Goal: Find contact information: Find contact information

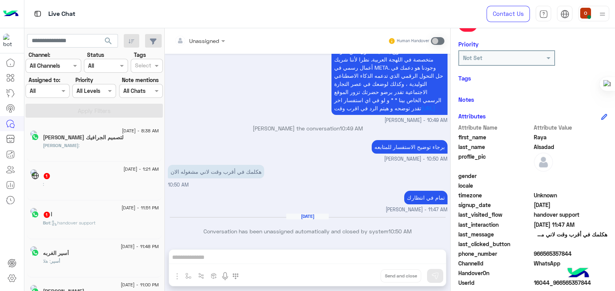
scroll to position [4, 0]
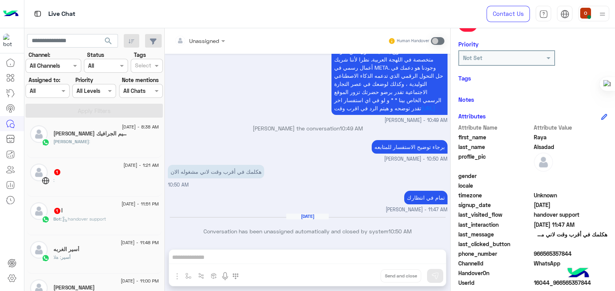
click at [120, 150] on div "[PERSON_NAME] :" at bounding box center [106, 145] width 106 height 14
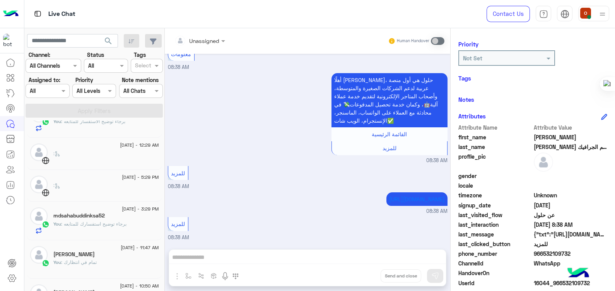
scroll to position [576, 0]
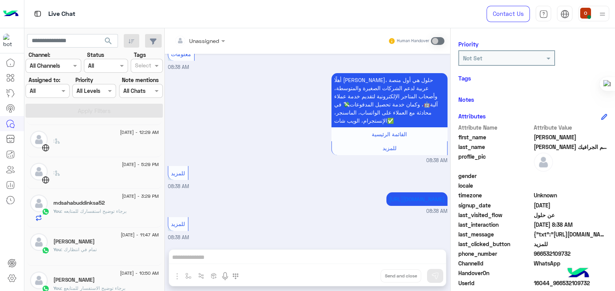
click at [115, 255] on div "You : تمام في انتظارك" at bounding box center [106, 253] width 106 height 14
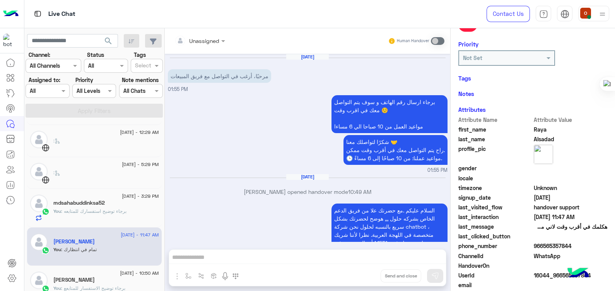
scroll to position [182, 0]
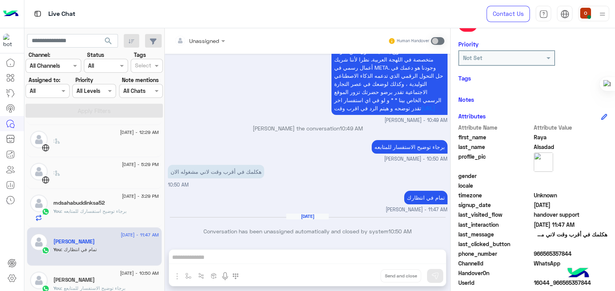
click at [105, 200] on h5 "mdsahabuddinksa52" at bounding box center [78, 203] width 51 height 7
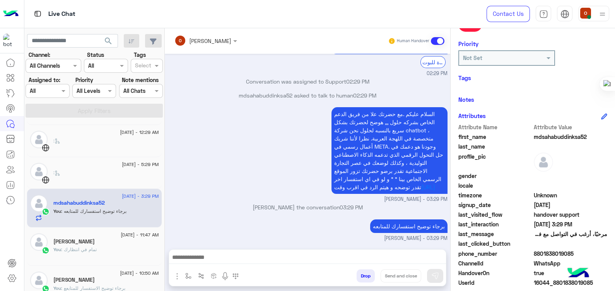
scroll to position [87, 0]
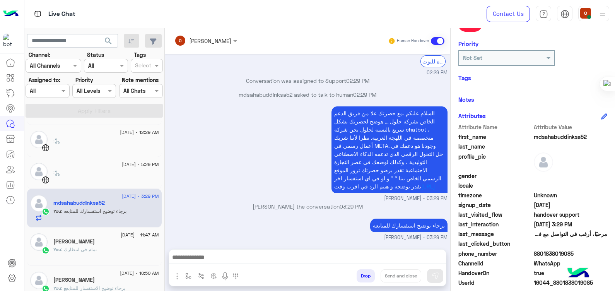
click at [513, 91] on div "mdsahabuddinksa52 Reachable Unknown Subscription Date : [DATE] 59 m First Respo…" at bounding box center [533, 158] width 164 height 260
click at [576, 52] on div "Not Set" at bounding box center [532, 57] width 149 height 15
click at [555, 139] on span "mdsahabuddinksa52" at bounding box center [571, 137] width 74 height 8
copy span "mdsahabuddinksa52"
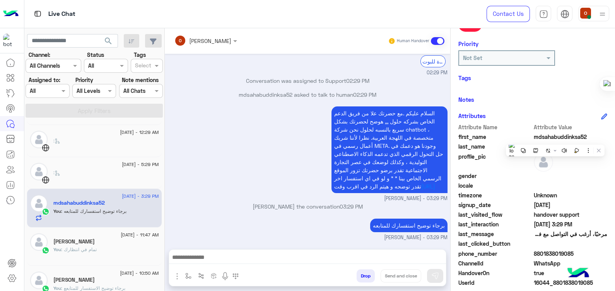
click at [544, 251] on span "8801838019085" at bounding box center [571, 254] width 74 height 8
copy span "8801838019085"
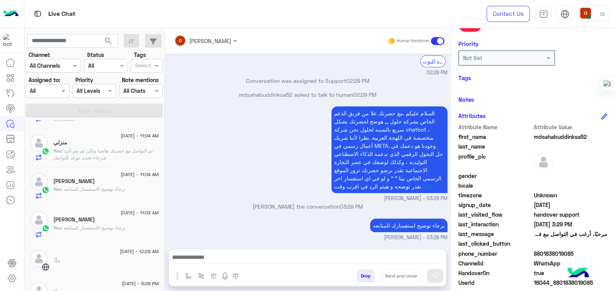
scroll to position [455, 0]
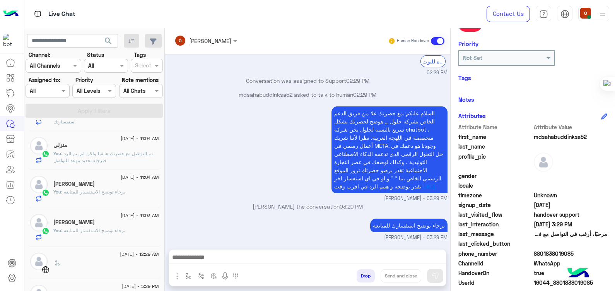
click at [86, 224] on div "[PERSON_NAME]" at bounding box center [106, 223] width 106 height 8
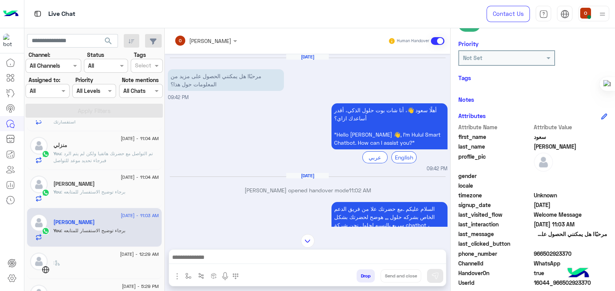
click at [551, 257] on div "phone_number [PHONE_NUMBER]" at bounding box center [532, 255] width 149 height 10
copy span "966502923370"
click at [90, 186] on div "[PERSON_NAME]" at bounding box center [106, 185] width 106 height 8
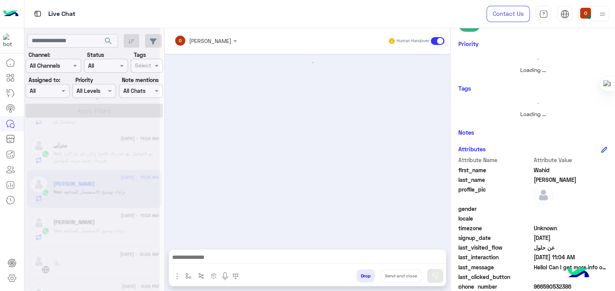
click at [539, 168] on span "Wahid" at bounding box center [571, 170] width 74 height 8
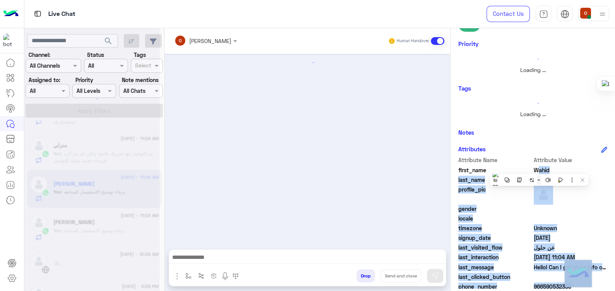
drag, startPoint x: 539, startPoint y: 168, endPoint x: 538, endPoint y: 177, distance: 9.0
click at [538, 177] on html "Live Chat Contact Us Help Center عربي English search Channel: Channel All Chann…" at bounding box center [307, 145] width 615 height 291
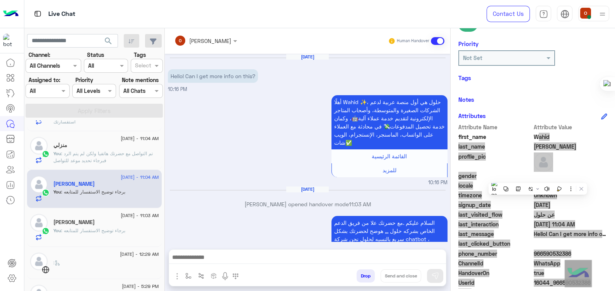
scroll to position [116, 0]
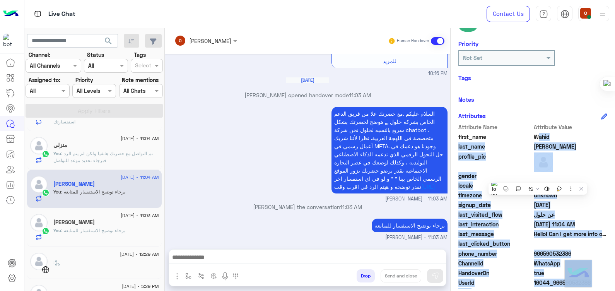
click at [578, 151] on div "last_name [PERSON_NAME]" at bounding box center [532, 147] width 149 height 10
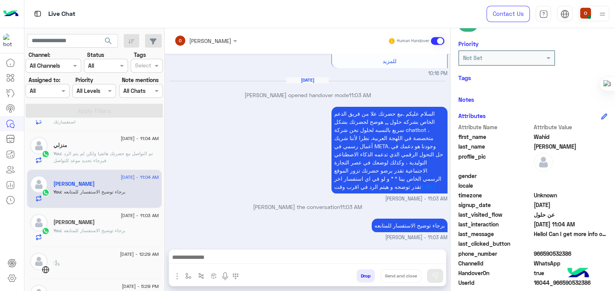
click at [557, 253] on span "966590532386" at bounding box center [571, 254] width 74 height 8
copy span "966590532386"
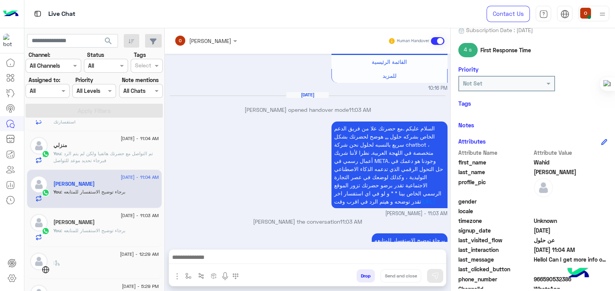
scroll to position [116, 0]
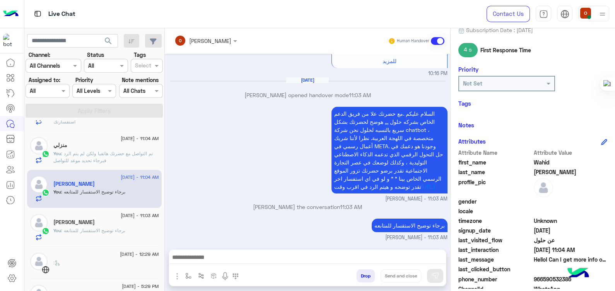
click at [85, 157] on span ": تم التواصل مع حضرتك هاتفيا ولكن لم يتم الرد فبرجاء تحديد موعد للتواصل" at bounding box center [102, 156] width 99 height 13
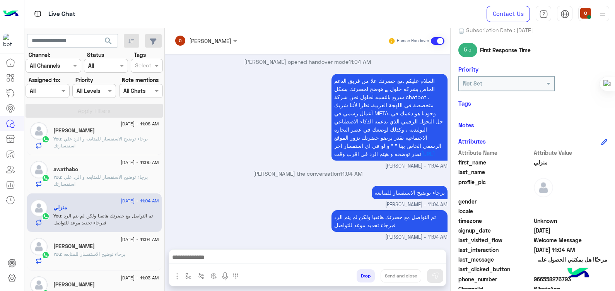
scroll to position [390, 0]
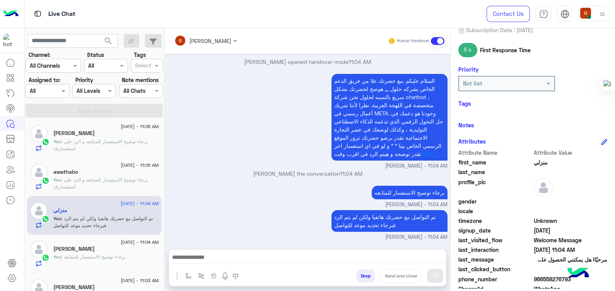
click at [538, 162] on span "منزلي" at bounding box center [571, 162] width 74 height 8
copy span "لي"
click at [539, 277] on span "966558276793" at bounding box center [571, 279] width 74 height 8
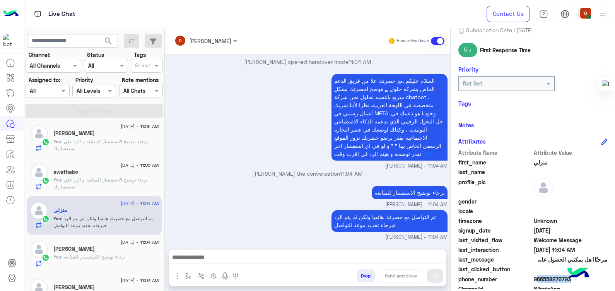
copy span "966558276793"
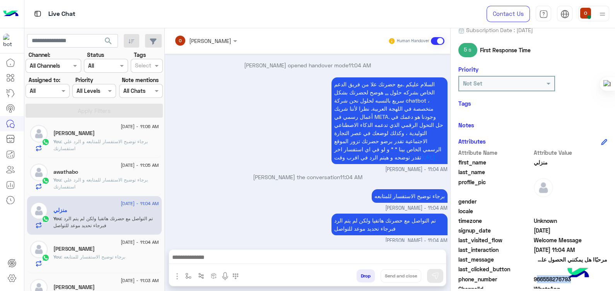
scroll to position [500, 0]
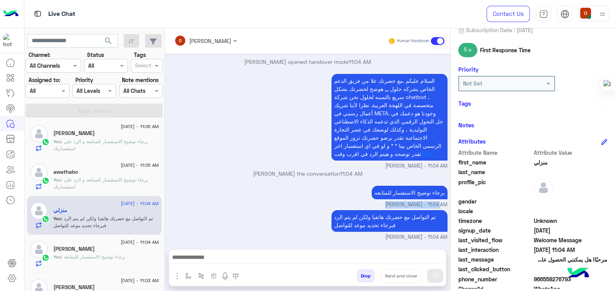
drag, startPoint x: 447, startPoint y: 202, endPoint x: 448, endPoint y: 197, distance: 4.4
click at [448, 197] on div "[DATE] مرحبًا، أرغب في التواصل مع فريق المبيعات 11:24 AM برجاء ارسال رقم الهاتف…" at bounding box center [308, 148] width 286 height 188
click at [288, 176] on p "[PERSON_NAME] the conversation 11:04 AM" at bounding box center [308, 173] width 280 height 8
click at [259, 143] on div "السلام عليكم .مع حضرتك علا من فريق الدعم الخاص بشركه حلول ,,, هوضح لحضرتك بشكل …" at bounding box center [308, 121] width 280 height 98
